Goal: Task Accomplishment & Management: Manage account settings

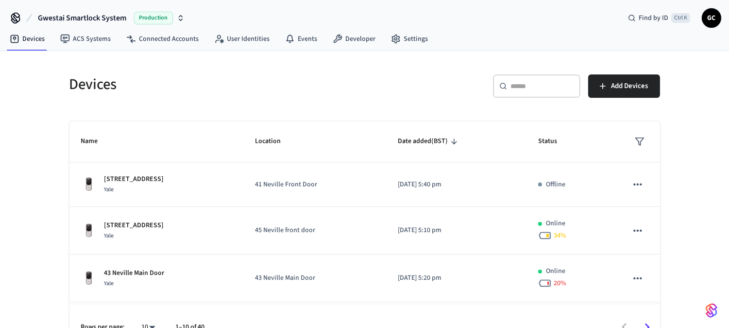
click at [531, 89] on input "text" at bounding box center [542, 86] width 63 height 10
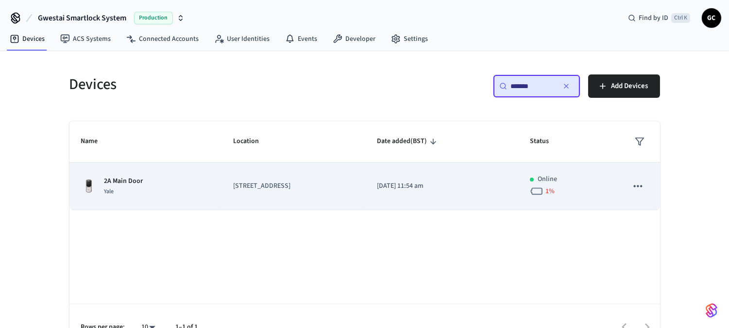
type input "*******"
click at [132, 181] on p "2A Main Door" at bounding box center [123, 181] width 39 height 10
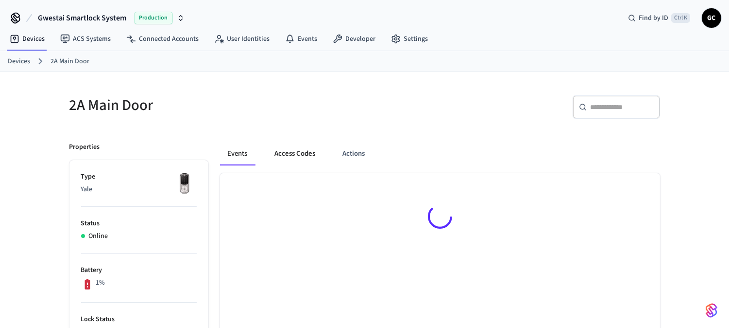
click at [307, 156] on button "Access Codes" at bounding box center [295, 153] width 56 height 23
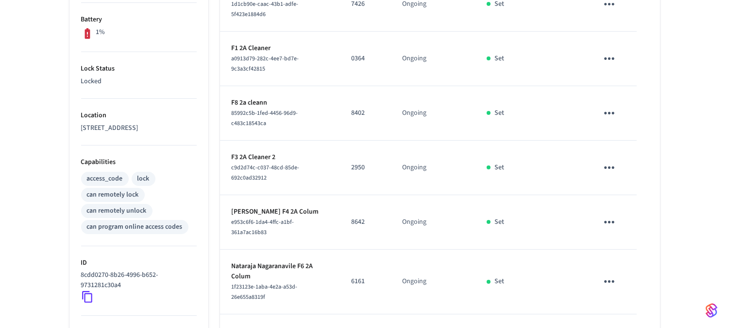
scroll to position [270, 0]
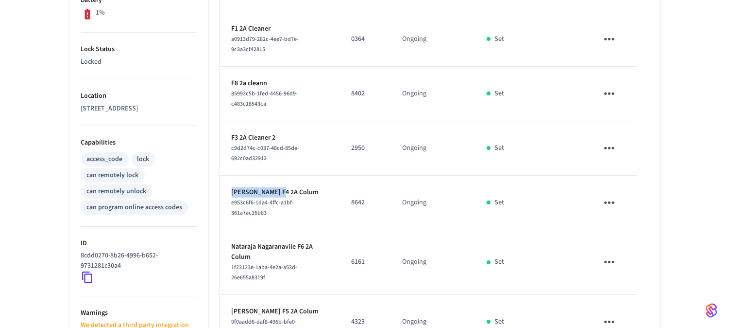
drag, startPoint x: 279, startPoint y: 194, endPoint x: 225, endPoint y: 194, distance: 53.5
click at [225, 194] on td "[PERSON_NAME] F4 2A Colum e953c6f6-1da4-4ffc-a1bf-361a7ac16b83" at bounding box center [280, 202] width 120 height 54
copy p "[PERSON_NAME]"
click at [613, 201] on icon "sticky table" at bounding box center [610, 202] width 10 height 2
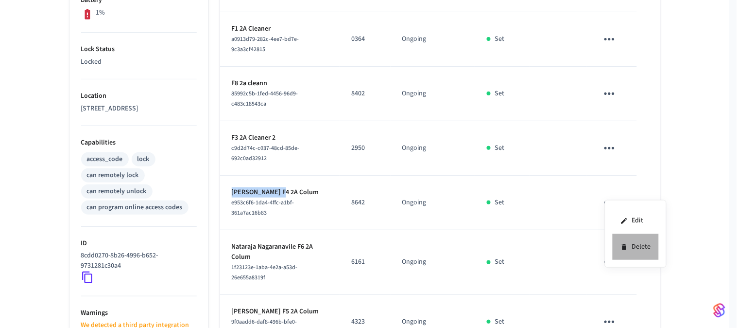
click at [639, 245] on li "Delete" at bounding box center [636, 247] width 46 height 26
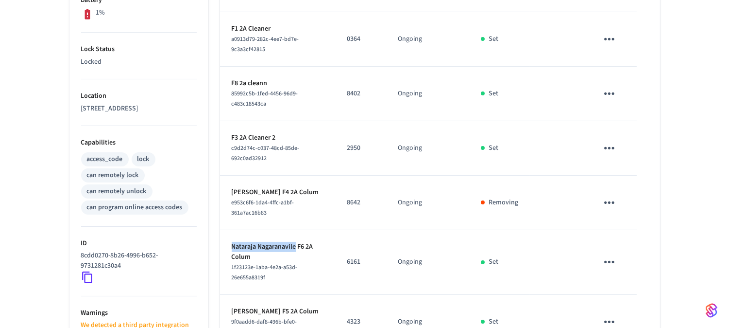
drag, startPoint x: 297, startPoint y: 246, endPoint x: 231, endPoint y: 244, distance: 66.1
click at [232, 244] on p "Nataraja Nagaranavile F6 2A Colum" at bounding box center [278, 252] width 92 height 20
copy p "[DEMOGRAPHIC_DATA]"
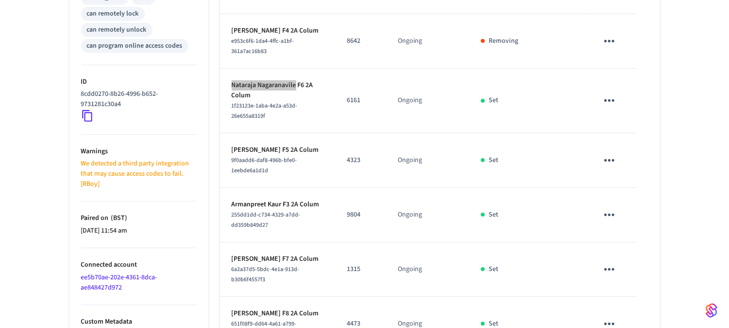
scroll to position [432, 0]
drag, startPoint x: 265, startPoint y: 147, endPoint x: 229, endPoint y: 147, distance: 36.0
click at [229, 147] on td "[PERSON_NAME] F5 2A Colum 9f0aadd6-daf8-496b-bfe0-1eebde6a1d1d" at bounding box center [277, 160] width 115 height 54
copy p "[PERSON_NAME]"
click at [607, 156] on icon "sticky table" at bounding box center [609, 159] width 15 height 15
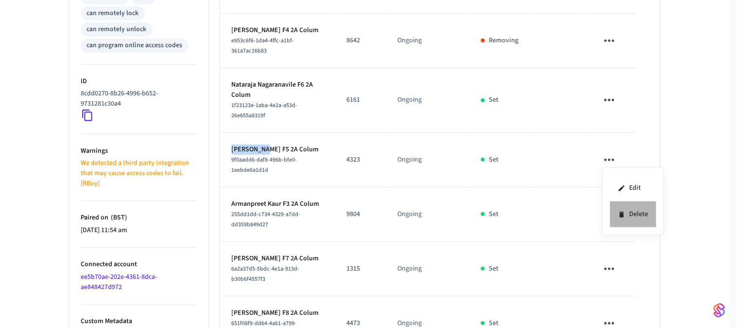
click at [638, 214] on li "Delete" at bounding box center [633, 214] width 46 height 26
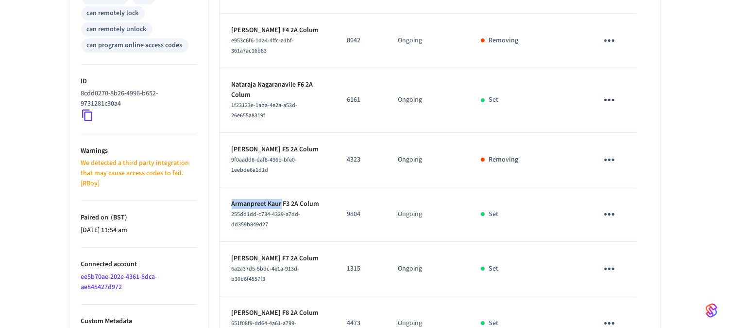
drag, startPoint x: 282, startPoint y: 202, endPoint x: 226, endPoint y: 203, distance: 55.9
click at [226, 203] on td "Armanpreet Kaur F3 2A Colum 255dd1dd-c734-4329-a7dd-dd359b849d27" at bounding box center [277, 214] width 115 height 54
copy p "Armanpreet Kaur"
drag, startPoint x: 609, startPoint y: 211, endPoint x: 615, endPoint y: 214, distance: 6.5
click at [609, 211] on icon "sticky table" at bounding box center [609, 214] width 15 height 15
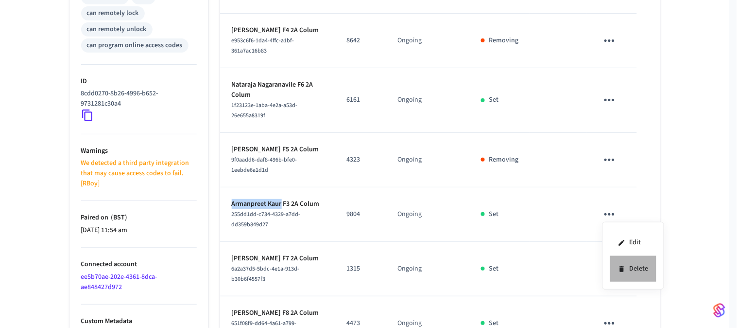
click at [632, 270] on li "Delete" at bounding box center [633, 269] width 46 height 26
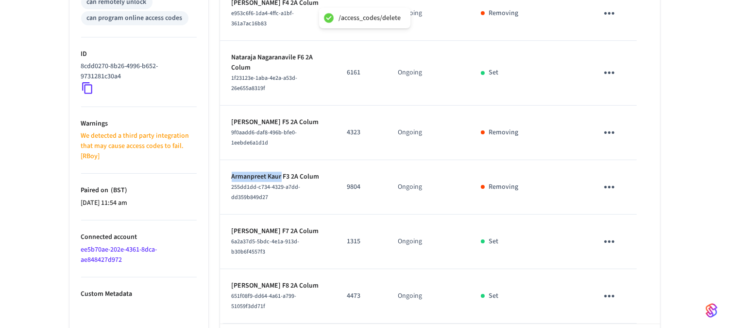
scroll to position [512, 0]
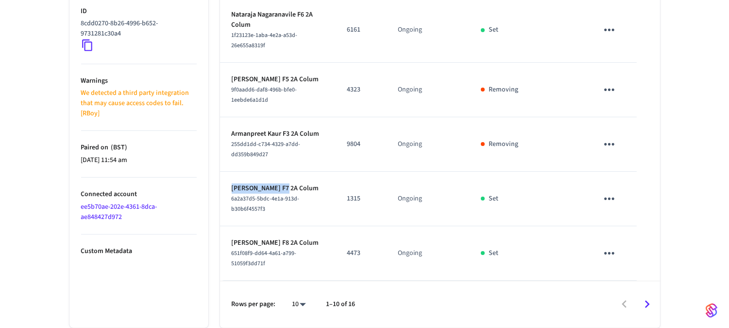
drag, startPoint x: 286, startPoint y: 179, endPoint x: 231, endPoint y: 181, distance: 54.5
click at [232, 183] on p "[PERSON_NAME] F7 2A Colum" at bounding box center [278, 188] width 92 height 10
copy p "[PERSON_NAME]"
drag, startPoint x: 264, startPoint y: 243, endPoint x: 231, endPoint y: 241, distance: 33.1
click at [232, 241] on p "[PERSON_NAME] F8 2A Colum" at bounding box center [278, 243] width 92 height 10
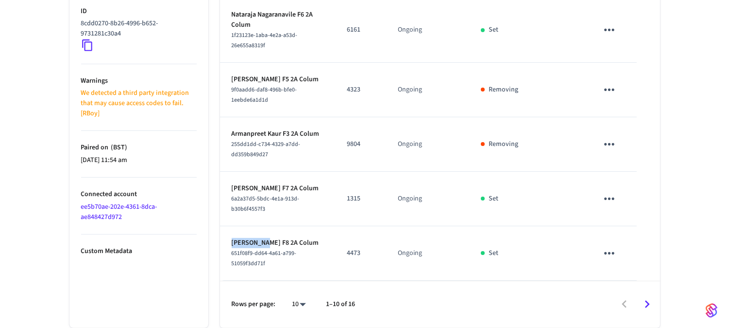
copy p "[PERSON_NAME]"
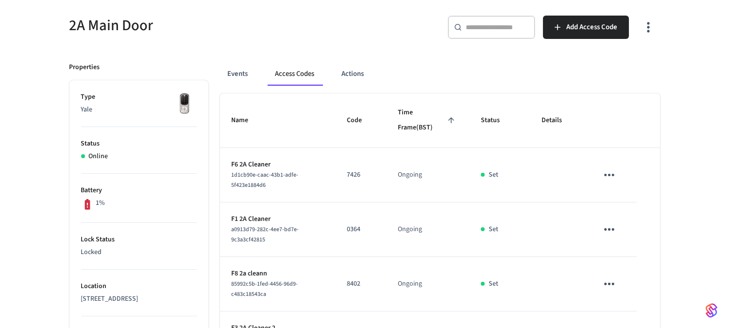
scroll to position [0, 0]
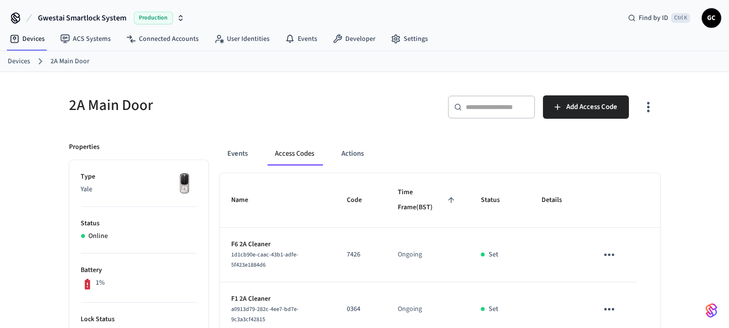
click at [10, 52] on div "Devices 2A Main Door" at bounding box center [364, 61] width 729 height 21
click at [11, 58] on link "Devices" at bounding box center [19, 61] width 22 height 10
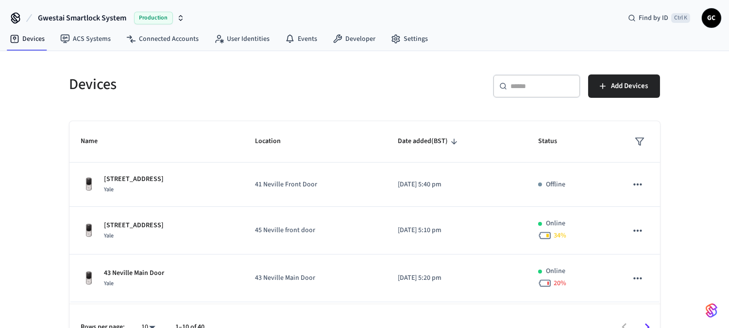
drag, startPoint x: 520, startPoint y: 79, endPoint x: 549, endPoint y: 86, distance: 29.9
click at [520, 79] on div "​ ​" at bounding box center [536, 85] width 87 height 23
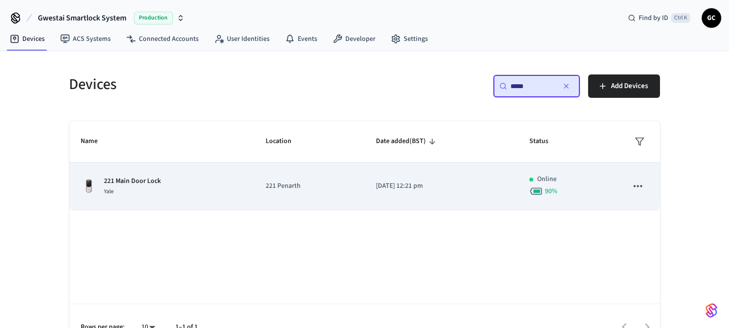
type input "*****"
click at [138, 187] on div "Yale" at bounding box center [132, 191] width 57 height 10
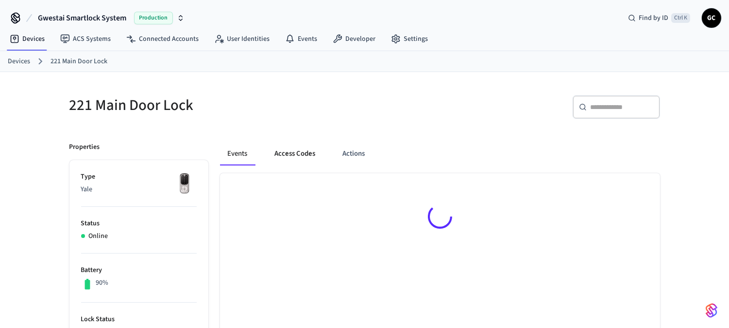
click at [289, 156] on button "Access Codes" at bounding box center [295, 153] width 56 height 23
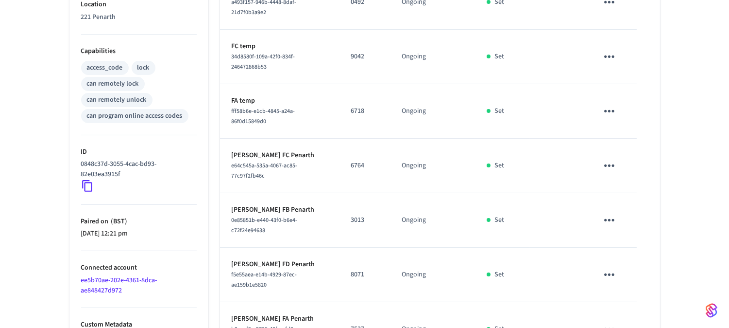
scroll to position [378, 0]
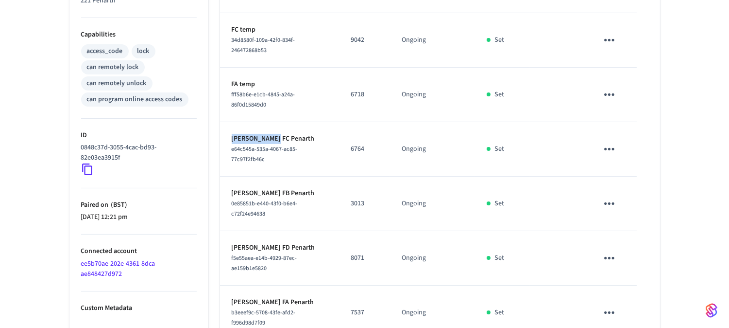
drag, startPoint x: 273, startPoint y: 138, endPoint x: 225, endPoint y: 138, distance: 47.6
click at [225, 138] on td "[PERSON_NAME] FC Penarth e64c545a-535a-4067-ac85-77c97f2fb46c" at bounding box center [279, 149] width 119 height 54
copy p "[PERSON_NAME] [PERSON_NAME]"
click at [615, 149] on icon "sticky table" at bounding box center [609, 148] width 15 height 15
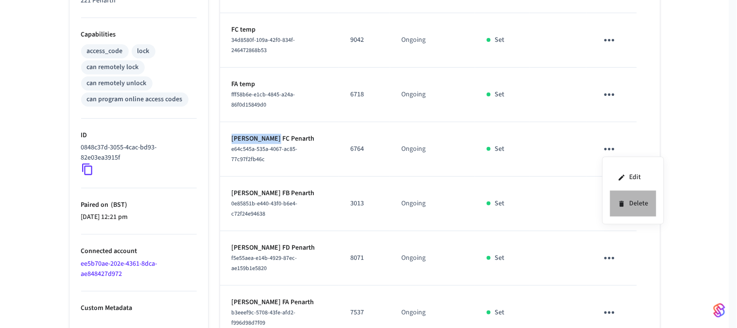
click at [643, 206] on li "Delete" at bounding box center [633, 204] width 46 height 26
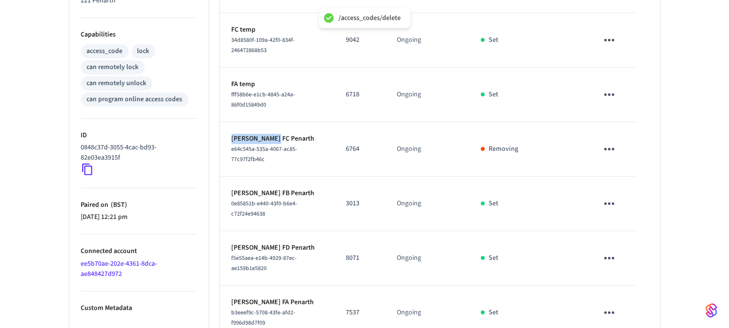
click at [260, 198] on p "[PERSON_NAME] FB Penarth" at bounding box center [277, 193] width 91 height 10
click at [243, 208] on div "0e85851b-e440-43f0-b6e4-c72f24e94638" at bounding box center [277, 208] width 91 height 20
drag, startPoint x: 267, startPoint y: 202, endPoint x: 227, endPoint y: 201, distance: 40.4
click at [227, 201] on td "[PERSON_NAME] FB Penarth 0e85851b-e440-43f0-b6e4-c72f24e94638" at bounding box center [277, 203] width 115 height 54
copy p "[PERSON_NAME]"
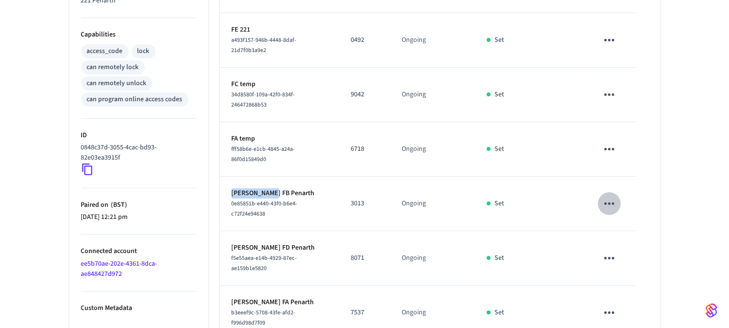
click at [613, 201] on icon "sticky table" at bounding box center [609, 203] width 15 height 15
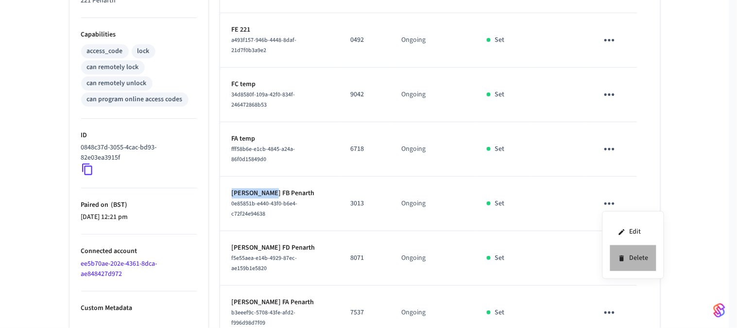
click at [634, 257] on li "Delete" at bounding box center [633, 258] width 46 height 26
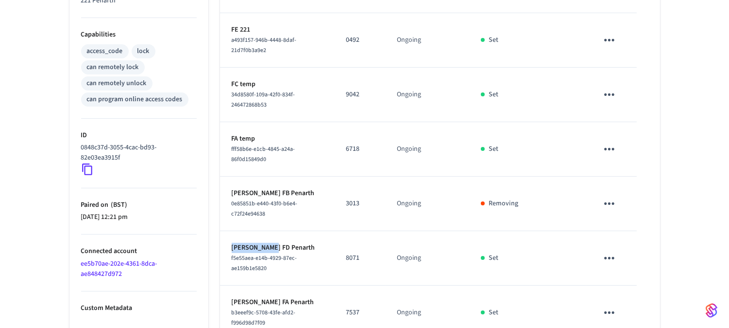
drag, startPoint x: 272, startPoint y: 246, endPoint x: 290, endPoint y: 232, distance: 22.5
click at [225, 247] on td "[PERSON_NAME] FD Penarth f5e55aea-e14b-4929-87ec-ae159b1e5820" at bounding box center [277, 258] width 115 height 54
copy p "[PERSON_NAME]"
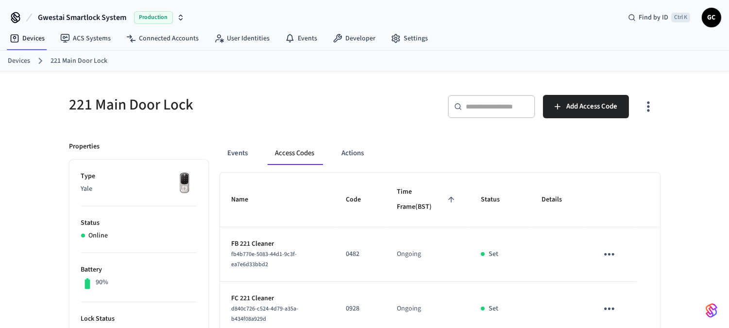
scroll to position [0, 0]
click at [21, 57] on link "Devices" at bounding box center [19, 61] width 22 height 10
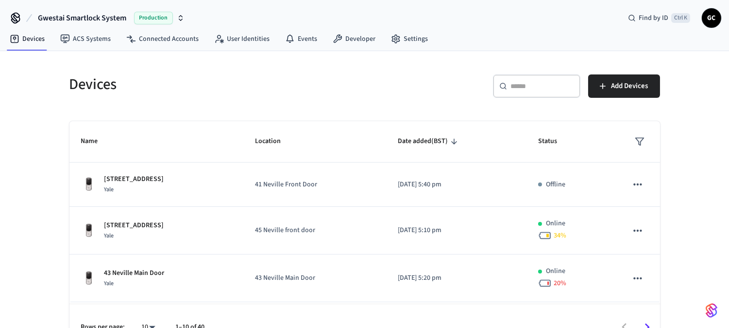
click at [539, 85] on input "text" at bounding box center [542, 86] width 63 height 10
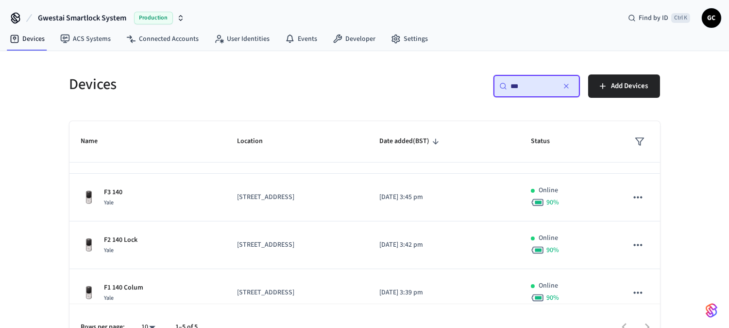
scroll to position [97, 0]
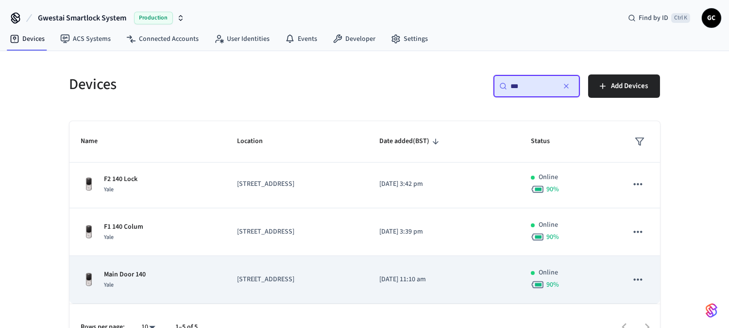
type input "***"
click at [122, 271] on p "Main Door 140" at bounding box center [125, 274] width 42 height 10
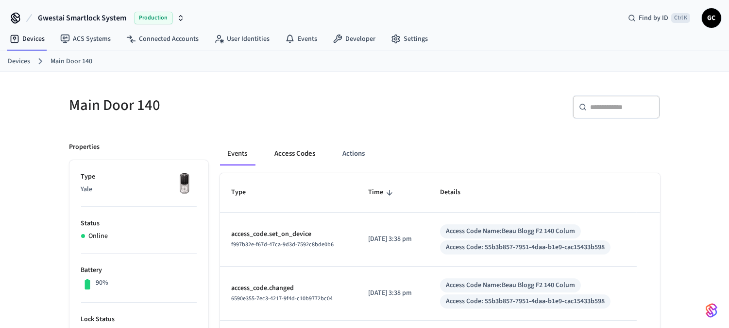
click at [293, 148] on button "Access Codes" at bounding box center [295, 153] width 56 height 23
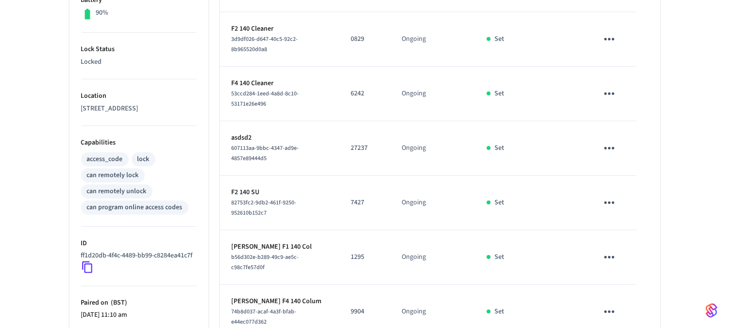
scroll to position [378, 0]
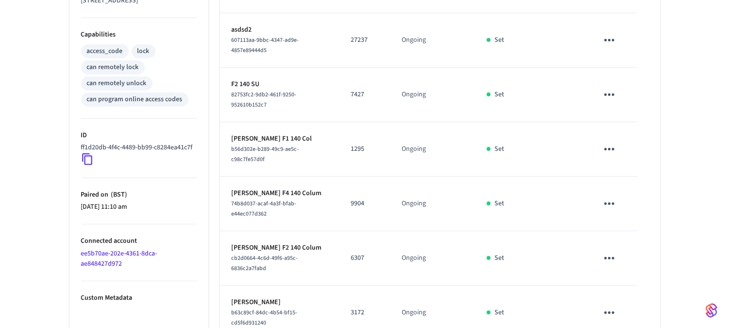
click at [274, 134] on p "[PERSON_NAME] F1 140 Col" at bounding box center [280, 139] width 96 height 10
drag, startPoint x: 275, startPoint y: 129, endPoint x: 231, endPoint y: 131, distance: 43.8
click at [232, 134] on p "[PERSON_NAME] F1 140 Col" at bounding box center [280, 139] width 96 height 10
copy p "[PERSON_NAME]"
drag, startPoint x: 269, startPoint y: 183, endPoint x: 222, endPoint y: 182, distance: 47.6
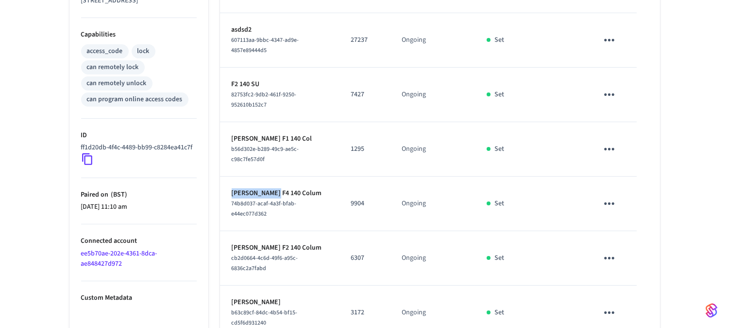
click at [222, 182] on td "[PERSON_NAME] F4 140 Colum 74b8d037-acaf-4a3f-bfab-e44ec077d362" at bounding box center [279, 203] width 119 height 54
drag, startPoint x: 274, startPoint y: 240, endPoint x: 224, endPoint y: 238, distance: 50.1
click at [224, 238] on td "[PERSON_NAME] F2 140 Colum cb2d0664-4c6d-49f6-a95c-6836c2a7fabd" at bounding box center [279, 258] width 119 height 54
click at [613, 202] on icon "sticky table" at bounding box center [610, 203] width 10 height 2
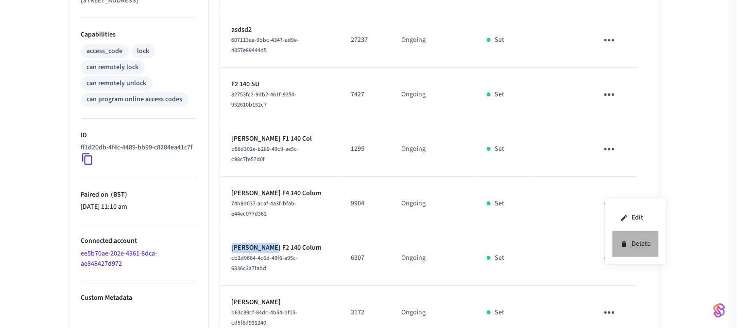
click at [629, 239] on li "Delete" at bounding box center [636, 244] width 46 height 26
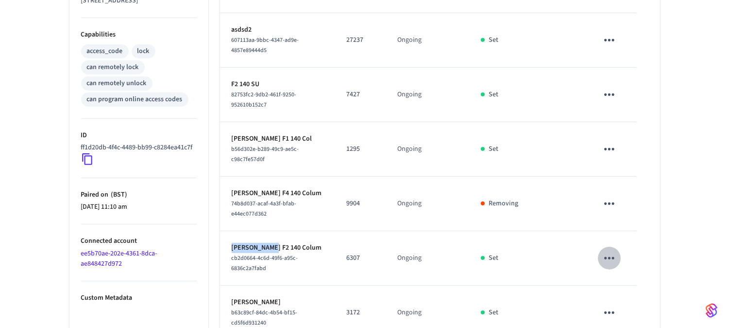
click at [609, 259] on icon "sticky table" at bounding box center [609, 257] width 15 height 15
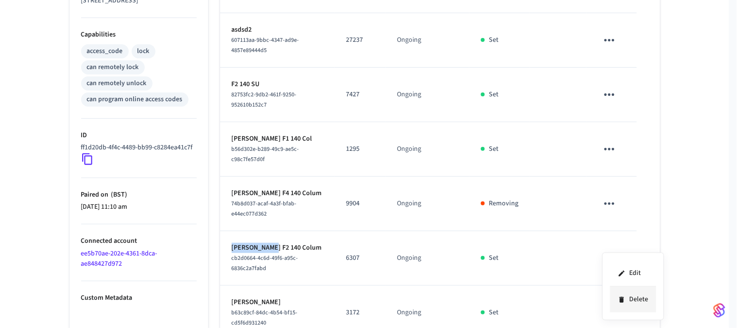
click at [640, 299] on li "Delete" at bounding box center [633, 299] width 46 height 26
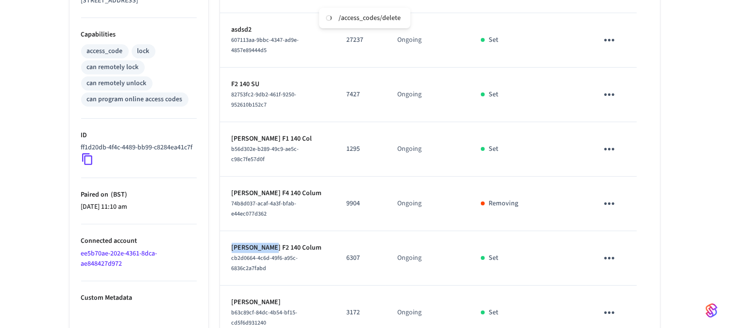
drag, startPoint x: 280, startPoint y: 302, endPoint x: 230, endPoint y: 302, distance: 50.1
click at [230, 302] on td "[PERSON_NAME] b63c89cf-84dc-4b54-bf15-cd5f6d931240" at bounding box center [277, 312] width 115 height 54
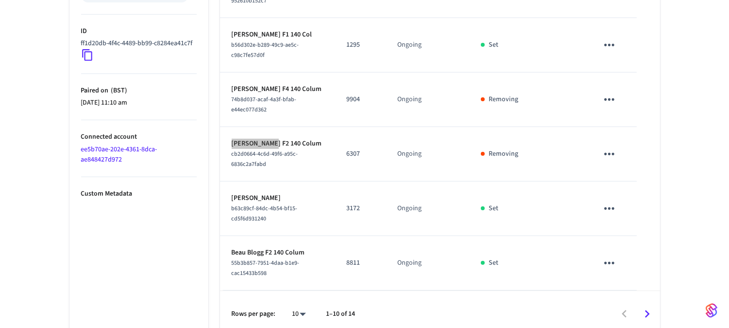
scroll to position [486, 0]
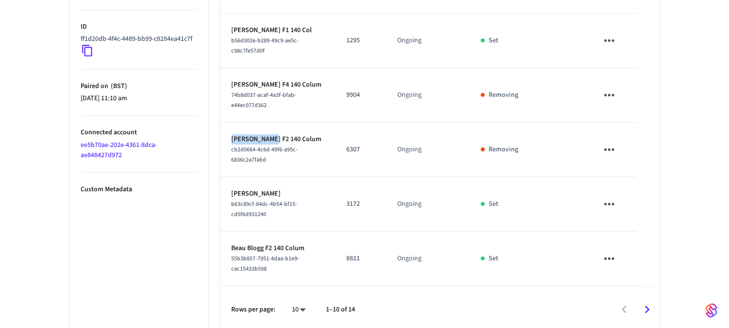
click at [611, 202] on icon "sticky table" at bounding box center [609, 203] width 15 height 15
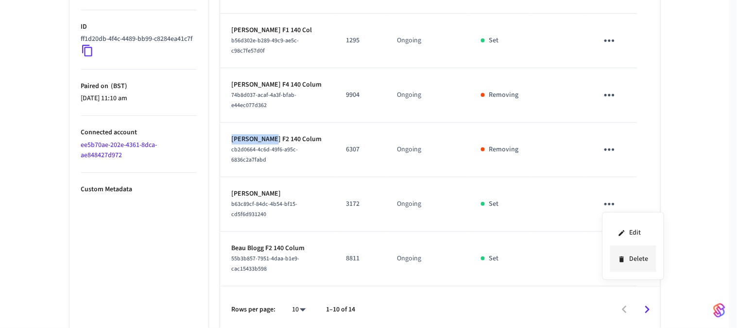
click at [639, 258] on li "Delete" at bounding box center [633, 259] width 46 height 26
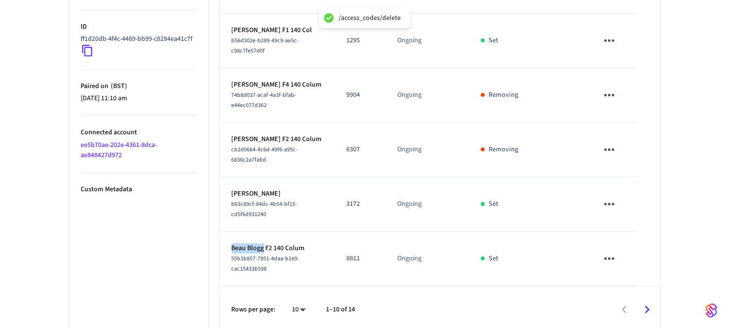
drag, startPoint x: 264, startPoint y: 248, endPoint x: 230, endPoint y: 249, distance: 34.5
click at [230, 249] on td "Beau Blogg F2 140 Colum 55b3b857-7951-4daa-b1e9-cac15433b598" at bounding box center [277, 258] width 115 height 54
drag, startPoint x: 282, startPoint y: 192, endPoint x: 230, endPoint y: 197, distance: 52.7
click at [230, 197] on td "[PERSON_NAME] b63c89cf-84dc-4b54-bf15-cd5f6d931240" at bounding box center [277, 204] width 115 height 54
